Goal: Task Accomplishment & Management: Use online tool/utility

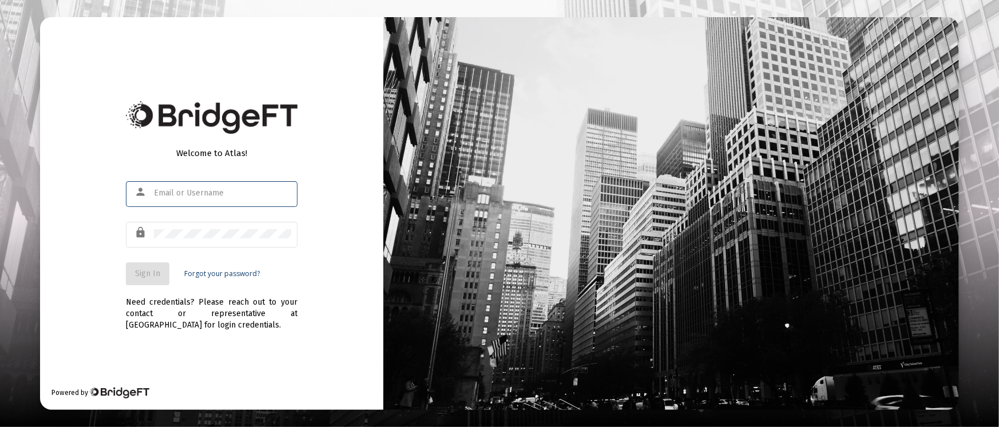
type input "[PERSON_NAME][EMAIL_ADDRESS][DOMAIN_NAME]"
click at [161, 273] on button "Sign In" at bounding box center [147, 274] width 43 height 23
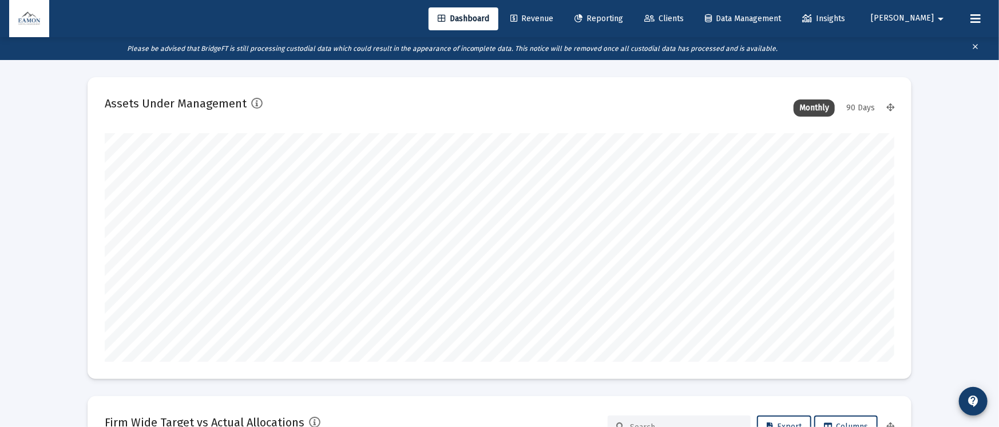
type input "[DATE]"
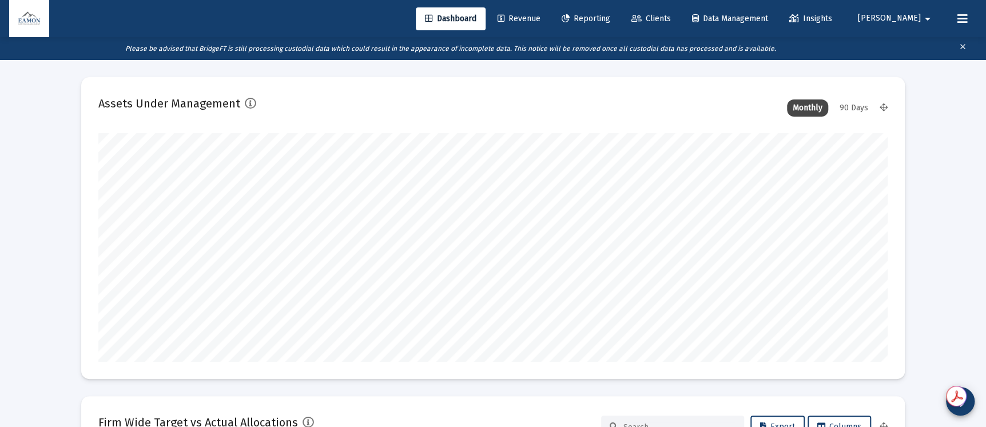
scroll to position [229, 425]
click at [620, 10] on link "Reporting" at bounding box center [586, 18] width 67 height 23
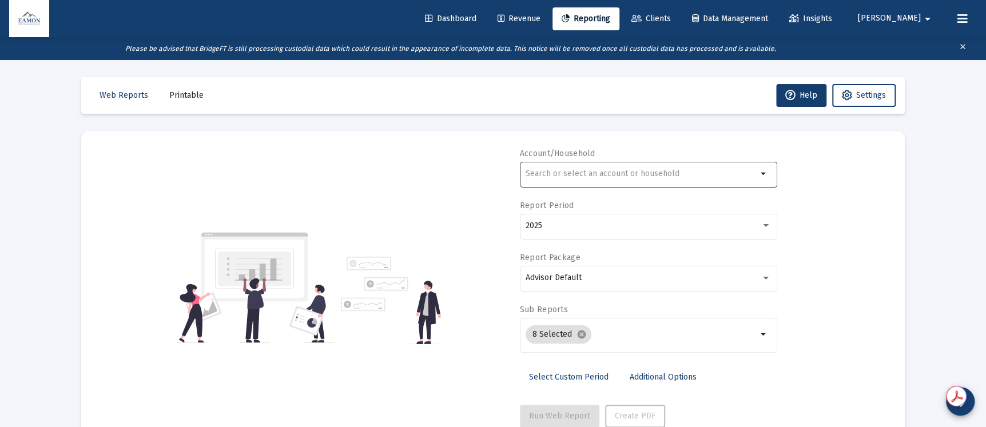
click at [627, 174] on input "text" at bounding box center [642, 173] width 232 height 9
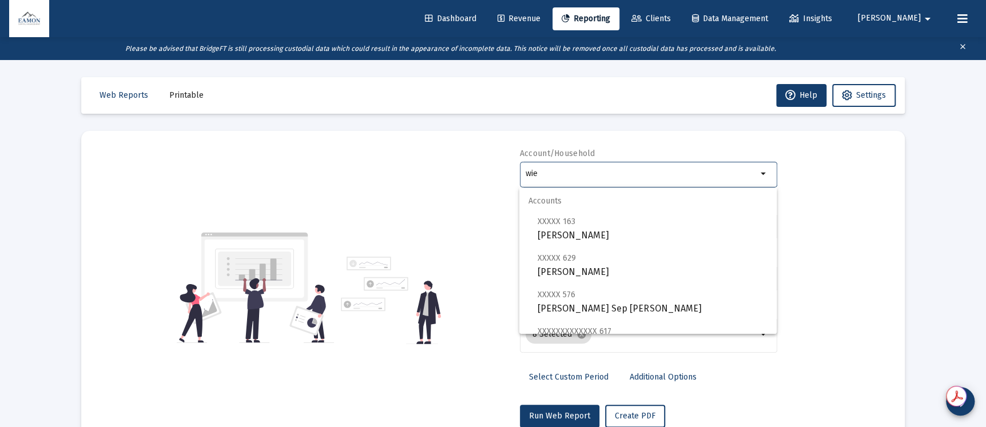
scroll to position [283, 0]
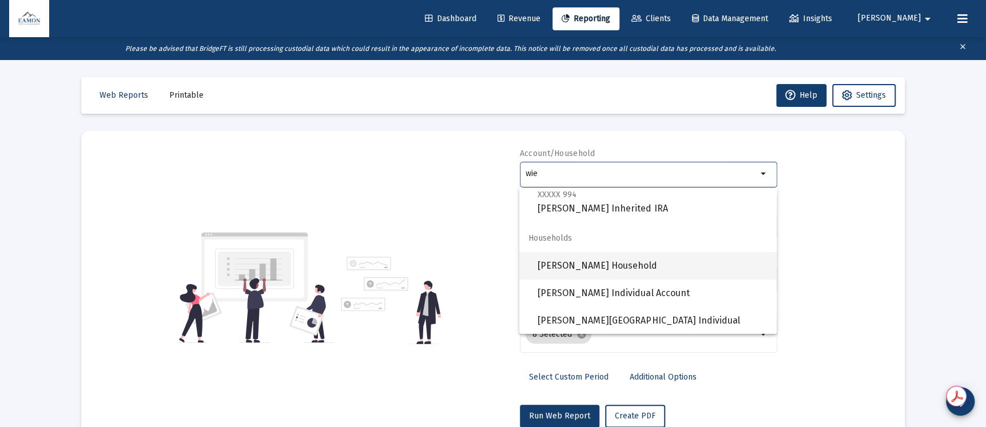
click at [603, 252] on span "[PERSON_NAME] Household" at bounding box center [653, 265] width 230 height 27
type input "[PERSON_NAME] Household"
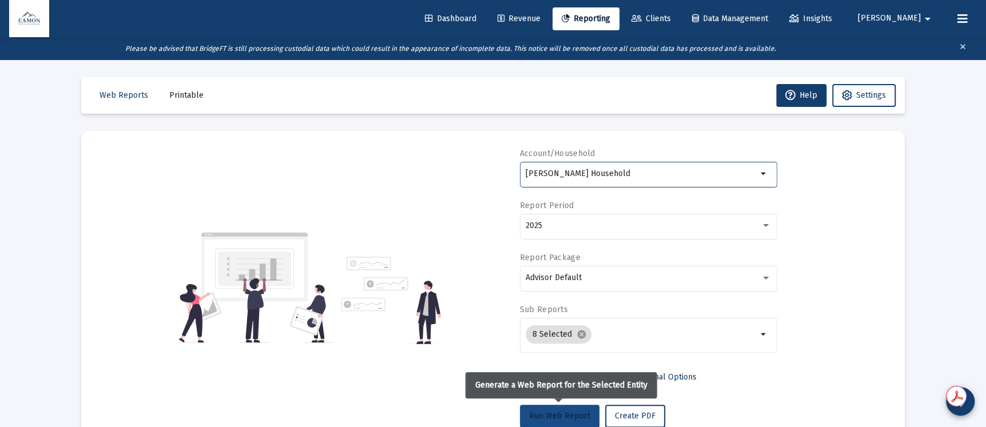
click at [574, 406] on button "Run Web Report" at bounding box center [560, 416] width 80 height 23
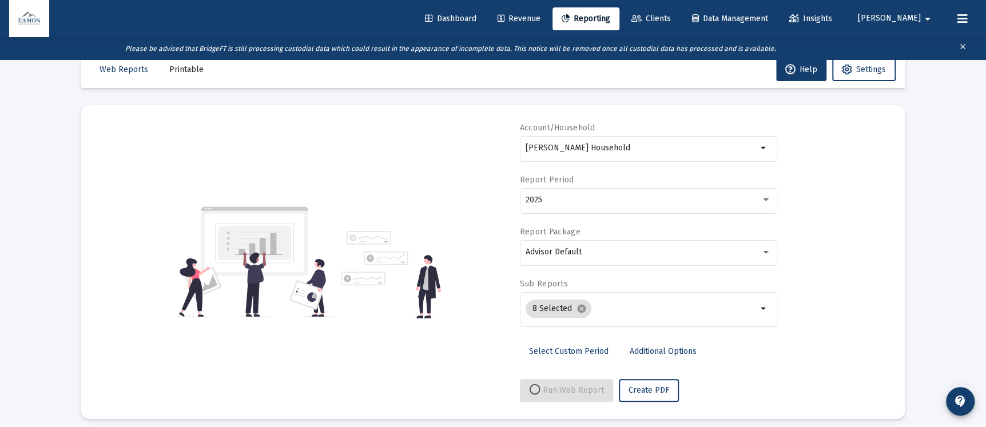
scroll to position [34, 0]
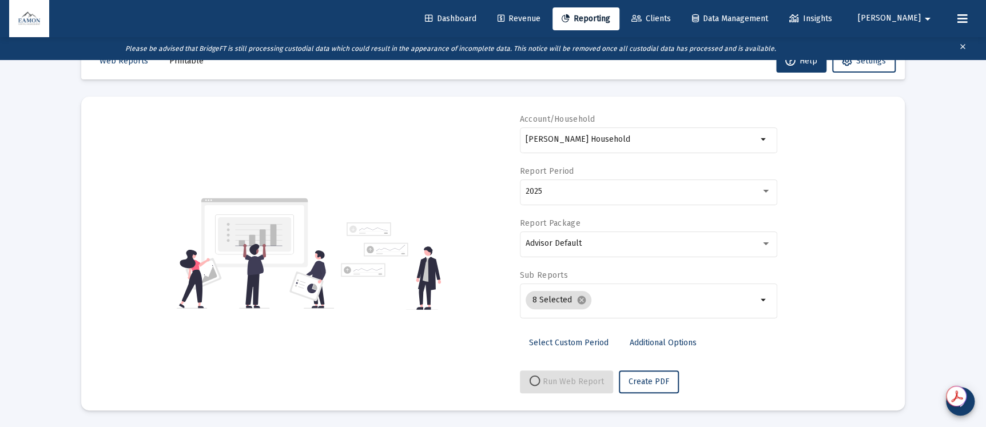
select select "View all"
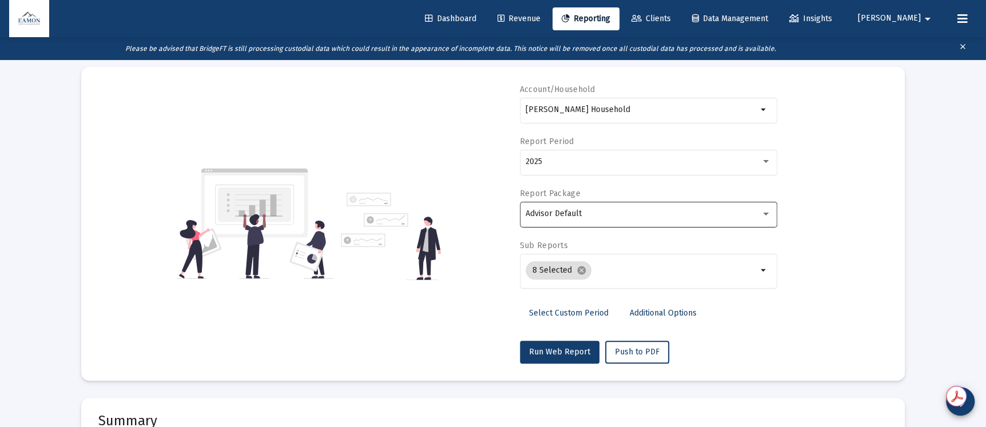
scroll to position [0, 0]
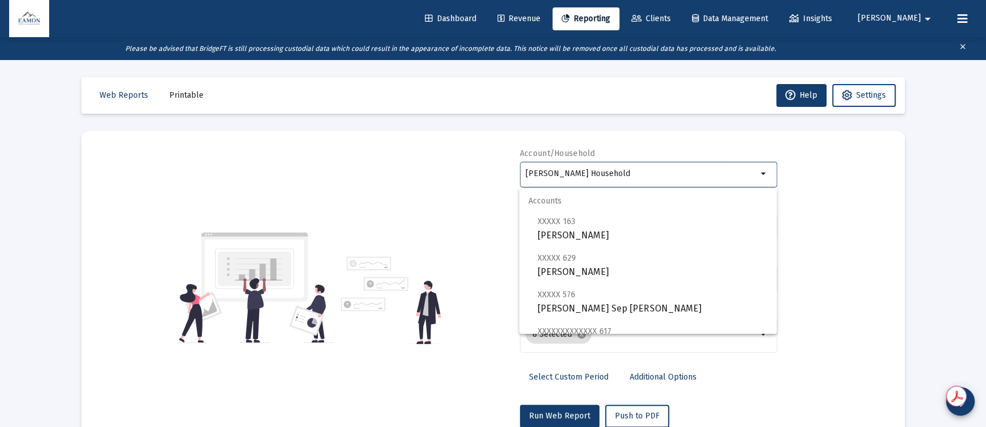
click at [579, 171] on input "[PERSON_NAME] Household" at bounding box center [642, 173] width 232 height 9
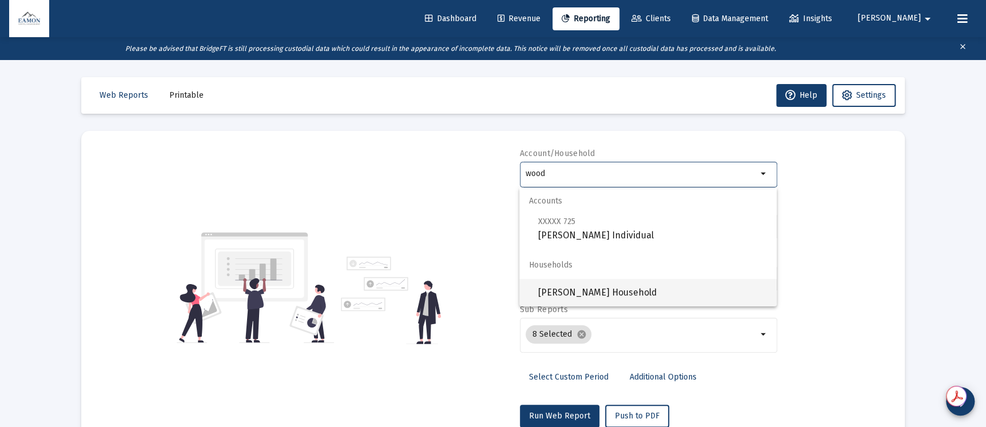
click at [624, 282] on span "[PERSON_NAME] Household" at bounding box center [653, 292] width 230 height 27
type input "[PERSON_NAME] Household"
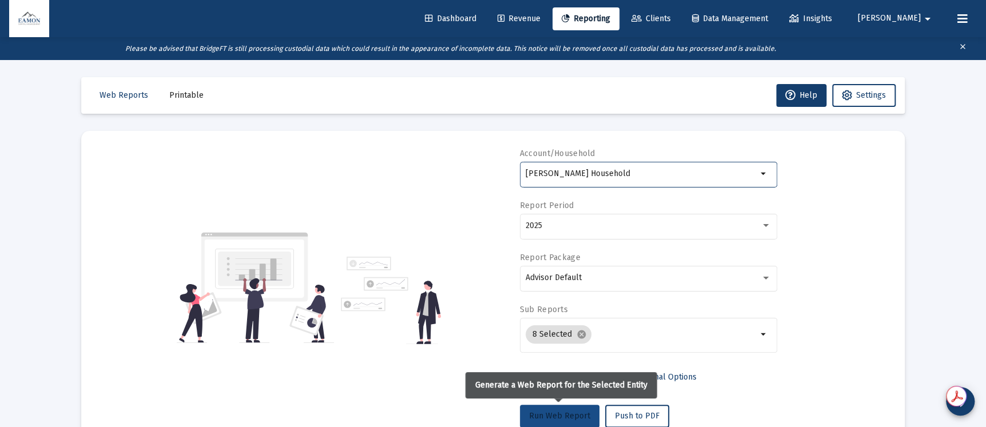
click at [572, 418] on span "Run Web Report" at bounding box center [559, 416] width 61 height 10
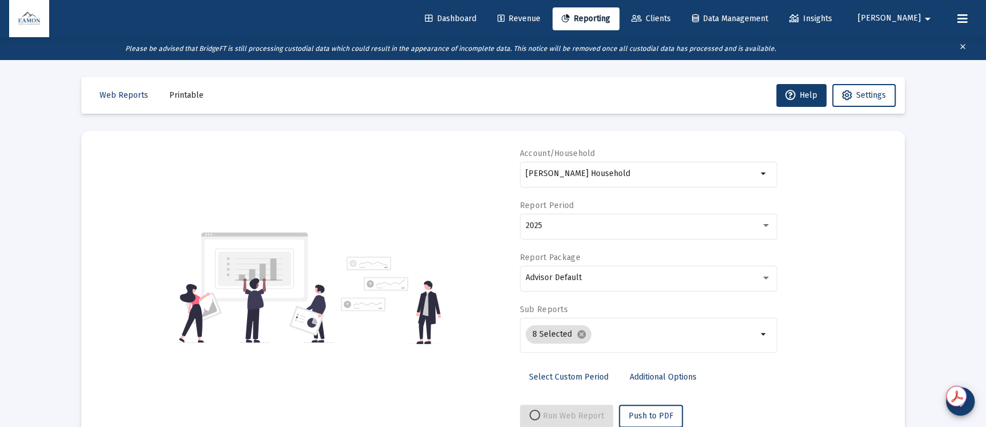
select select "View all"
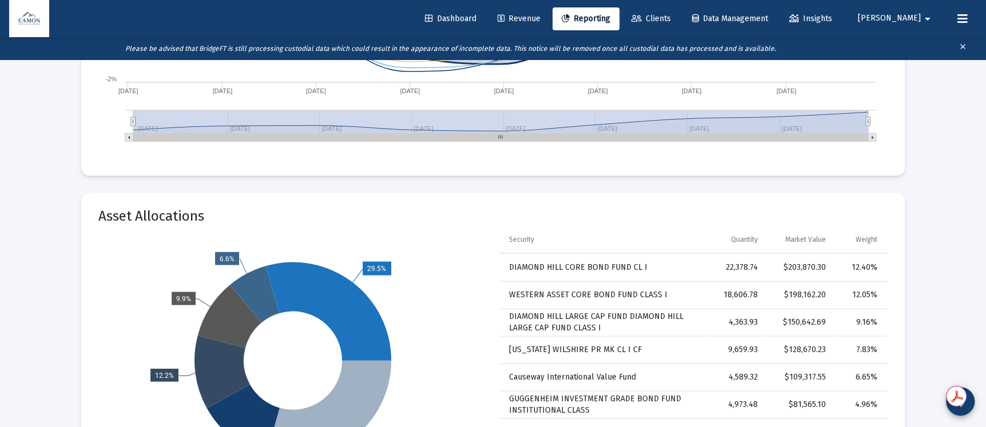
scroll to position [1202, 0]
